Goal: Information Seeking & Learning: Learn about a topic

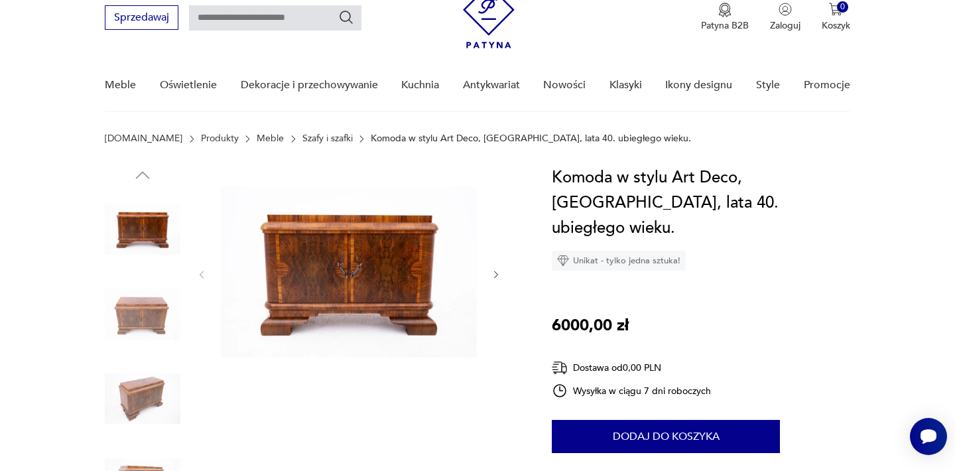
scroll to position [52, 0]
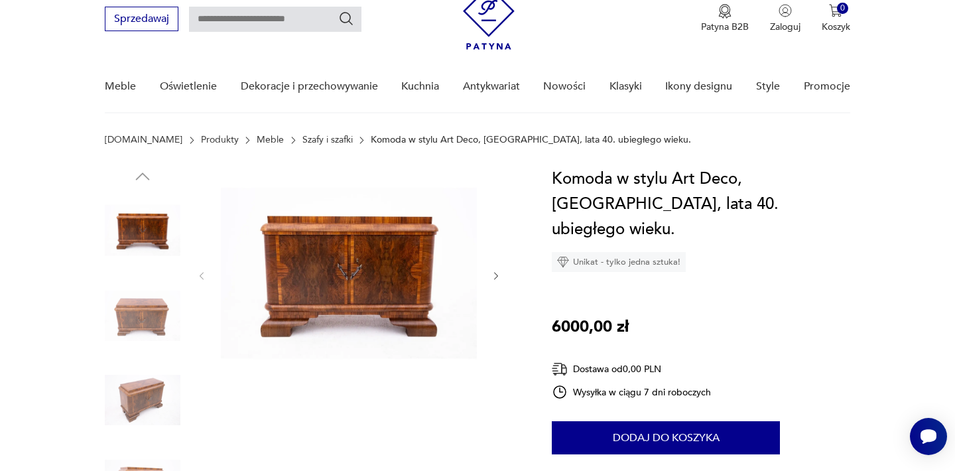
click at [295, 281] on img at bounding box center [349, 275] width 256 height 216
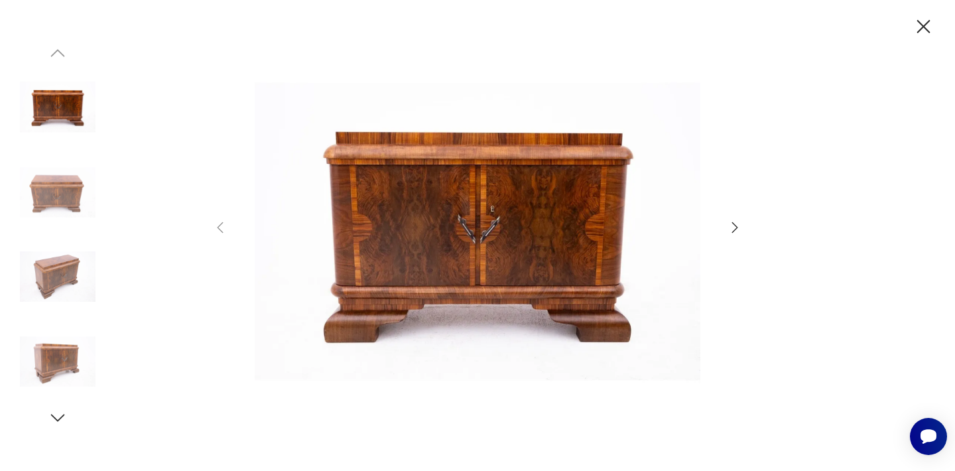
click at [728, 226] on icon "button" at bounding box center [735, 228] width 16 height 16
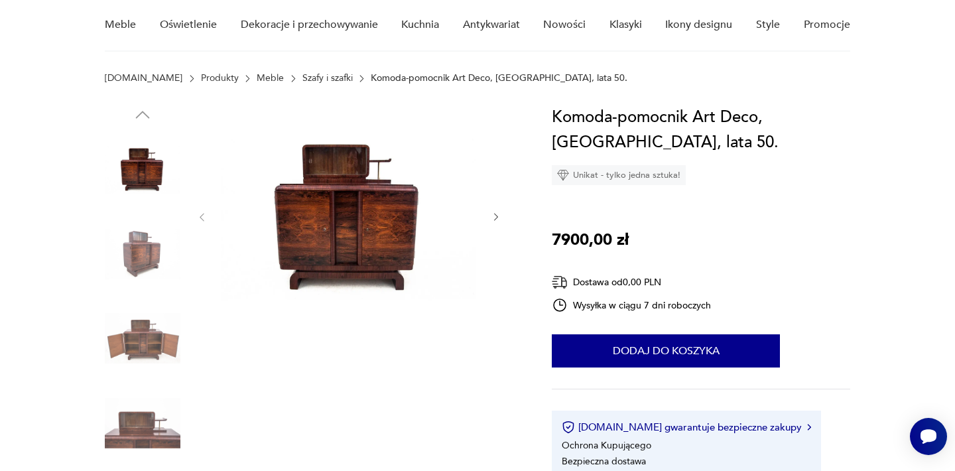
click at [149, 175] on img at bounding box center [143, 169] width 76 height 76
click at [135, 255] on img at bounding box center [143, 254] width 76 height 76
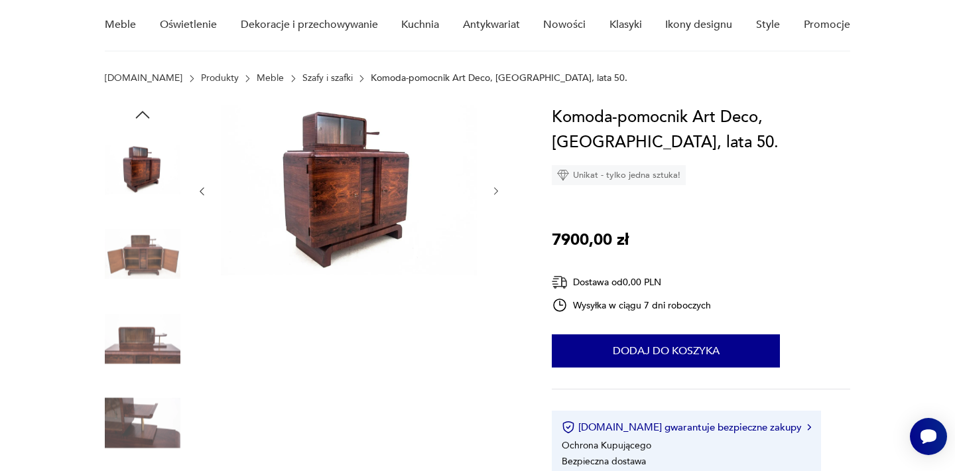
click at [136, 267] on img at bounding box center [143, 254] width 76 height 76
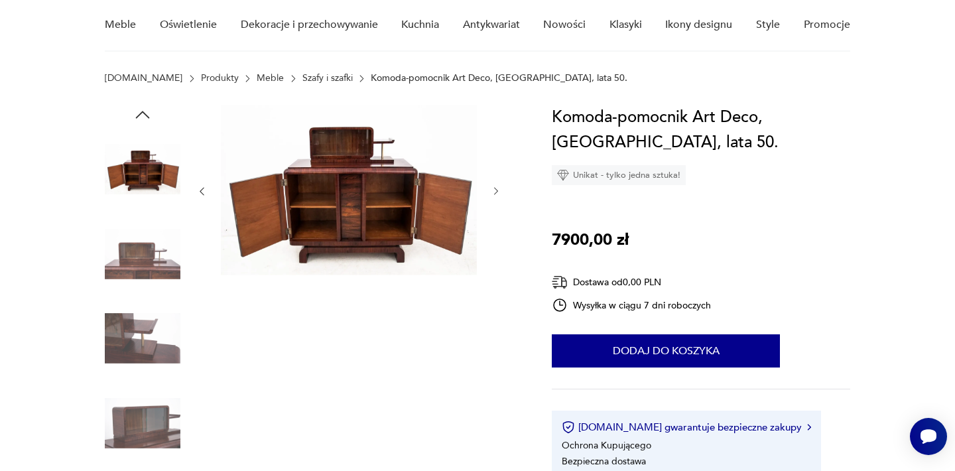
click at [140, 342] on img at bounding box center [143, 339] width 76 height 76
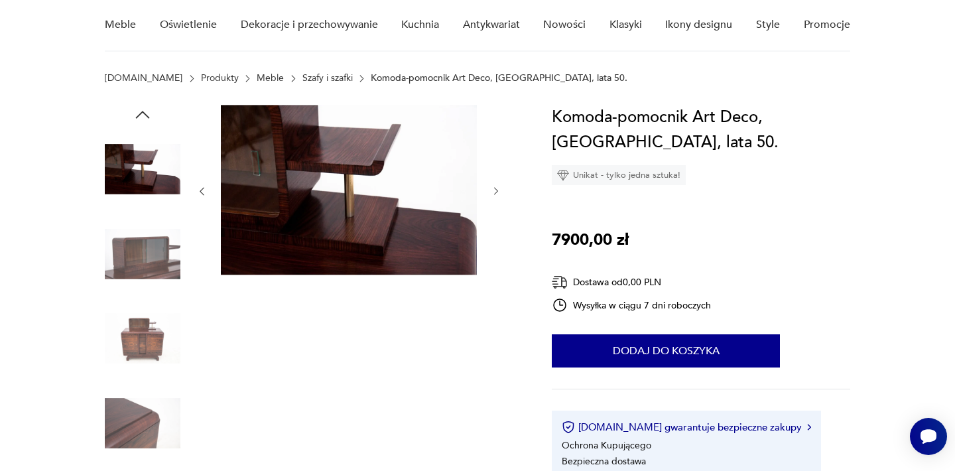
click at [132, 171] on img at bounding box center [143, 169] width 76 height 76
